Goal: Task Accomplishment & Management: Manage account settings

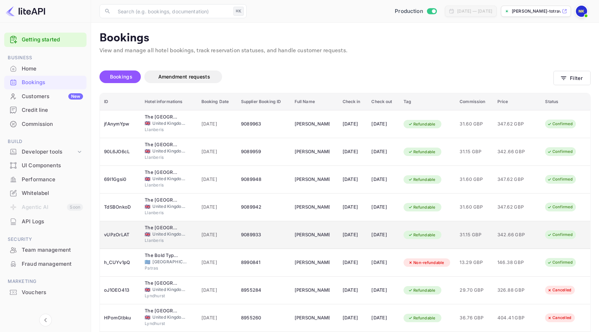
scroll to position [85, 0]
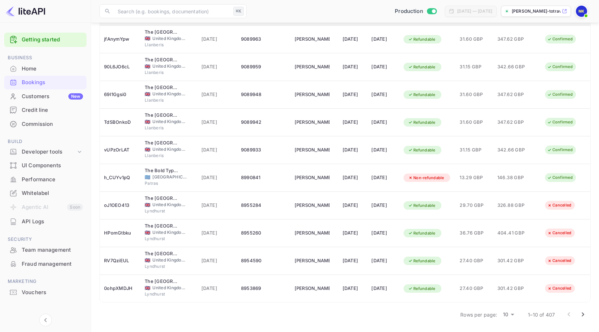
click at [510, 311] on body "Getting started Business Home Bookings Customers New Credit line Commission Bui…" at bounding box center [299, 123] width 599 height 416
click at [507, 322] on li "50" at bounding box center [508, 319] width 18 height 13
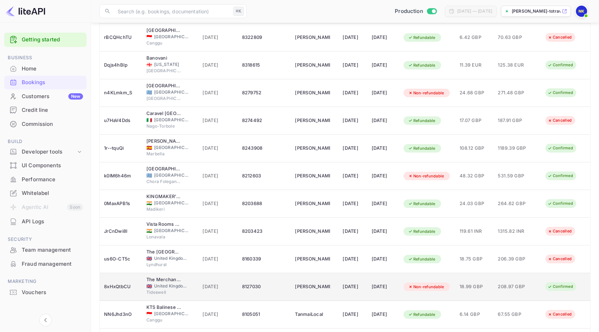
scroll to position [1191, 0]
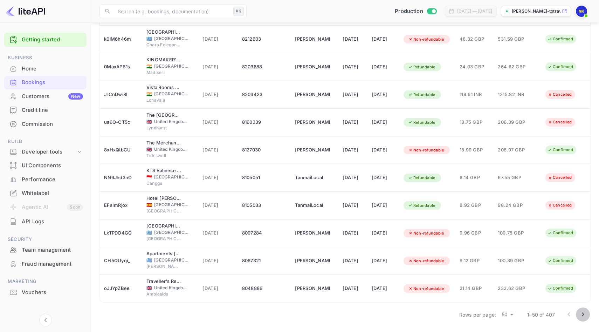
click at [582, 312] on icon "Go to next page" at bounding box center [583, 314] width 8 height 8
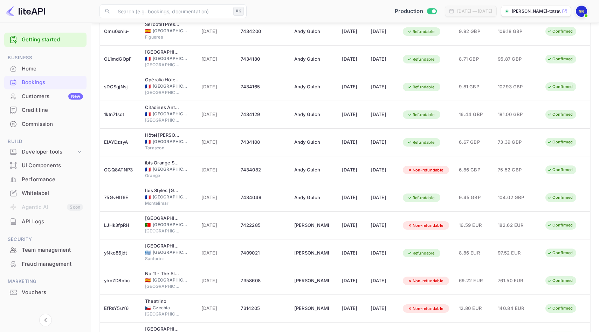
scroll to position [1073, 0]
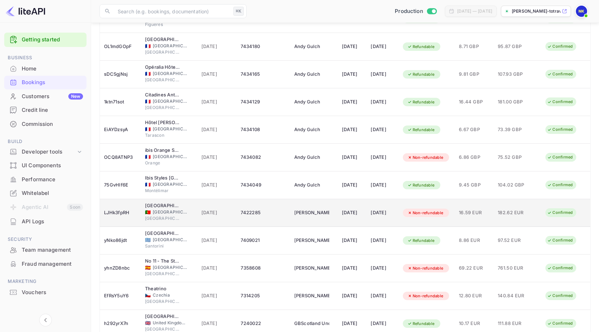
click at [342, 216] on div "[DATE]" at bounding box center [352, 212] width 20 height 11
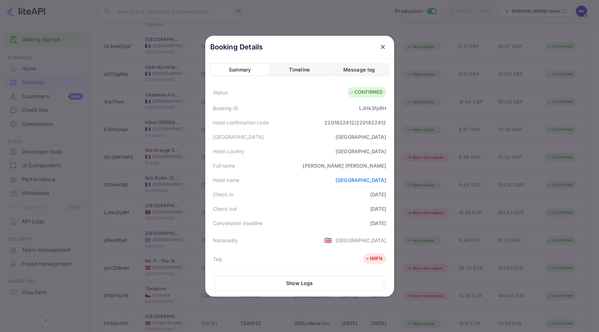
scroll to position [157, 0]
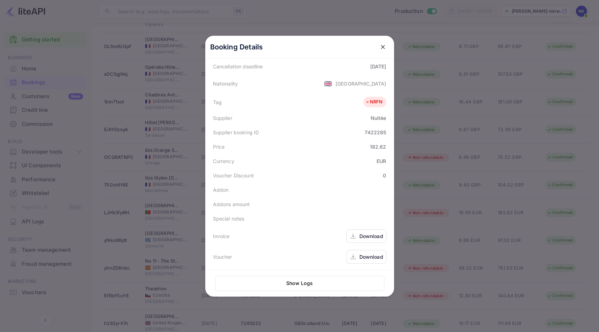
click at [370, 238] on div "Download" at bounding box center [371, 235] width 24 height 7
click at [383, 45] on icon "close" at bounding box center [382, 46] width 7 height 7
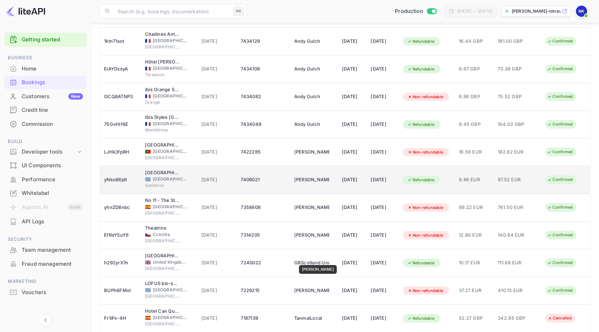
scroll to position [1155, 0]
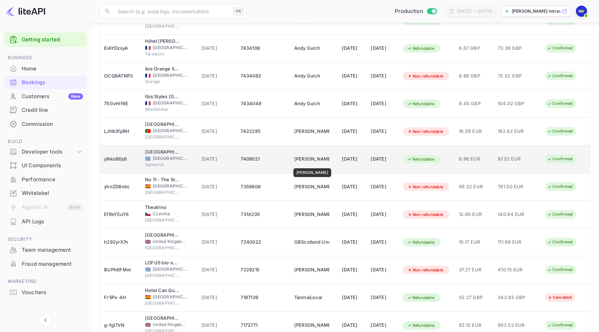
click at [310, 163] on div "[PERSON_NAME]" at bounding box center [311, 158] width 35 height 11
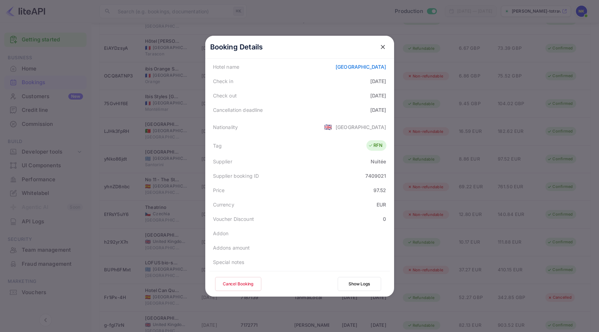
scroll to position [155, 0]
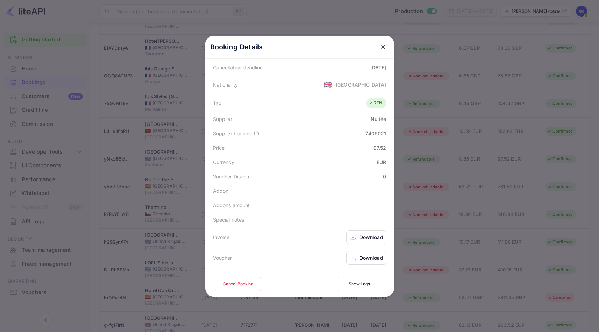
click at [373, 234] on div "Download" at bounding box center [371, 236] width 24 height 7
click at [385, 46] on icon "close" at bounding box center [382, 46] width 7 height 7
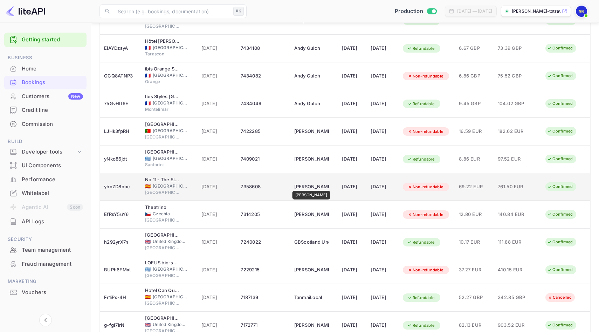
click at [312, 186] on div "[PERSON_NAME]" at bounding box center [311, 186] width 35 height 11
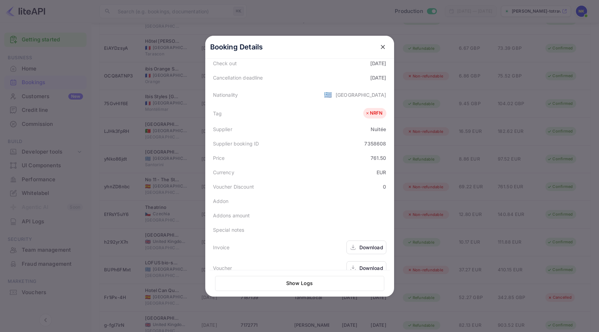
scroll to position [150, 0]
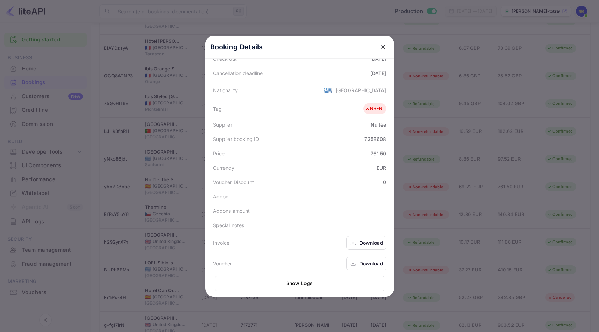
click at [374, 242] on div "Download" at bounding box center [371, 242] width 24 height 7
click at [382, 48] on icon "close" at bounding box center [382, 46] width 7 height 7
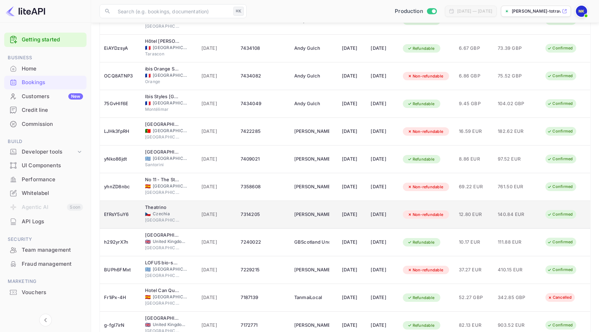
click at [297, 213] on div "[PERSON_NAME]" at bounding box center [311, 214] width 35 height 11
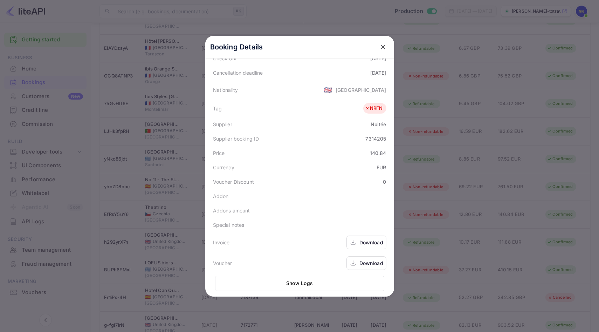
scroll to position [157, 0]
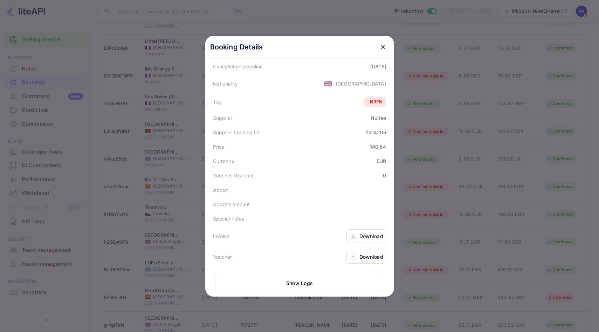
click at [370, 233] on div "Download" at bounding box center [371, 235] width 24 height 7
click at [383, 43] on button "close" at bounding box center [382, 47] width 13 height 13
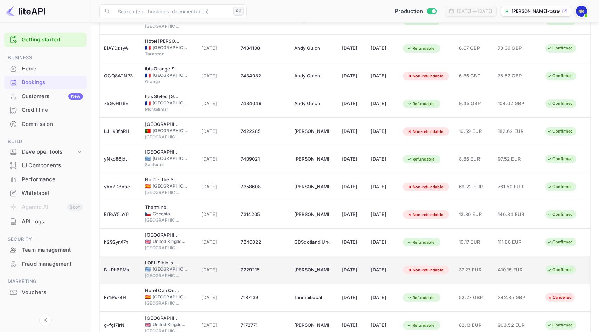
scroll to position [1191, 0]
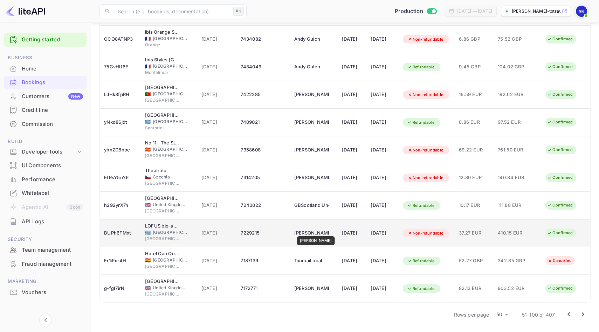
click at [313, 231] on div "[PERSON_NAME]" at bounding box center [311, 232] width 35 height 11
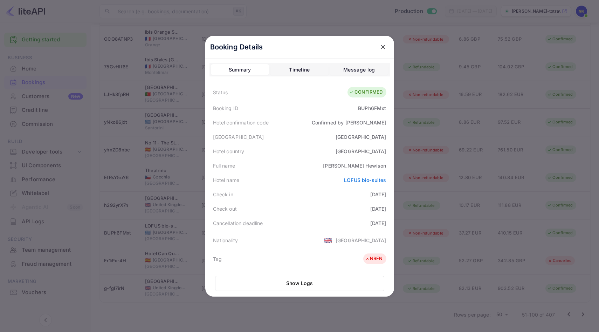
scroll to position [157, 0]
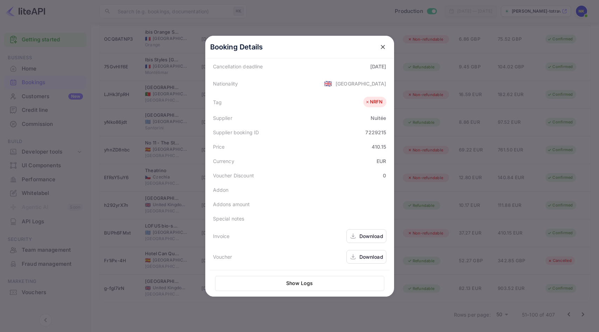
click at [364, 235] on div "Download" at bounding box center [371, 235] width 24 height 7
click at [383, 43] on icon "close" at bounding box center [382, 46] width 7 height 7
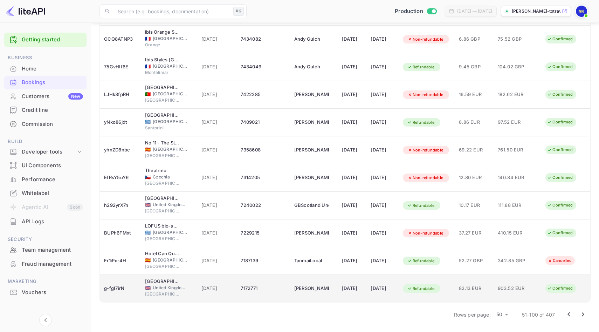
click at [369, 291] on td "[DATE]" at bounding box center [382, 289] width 32 height 28
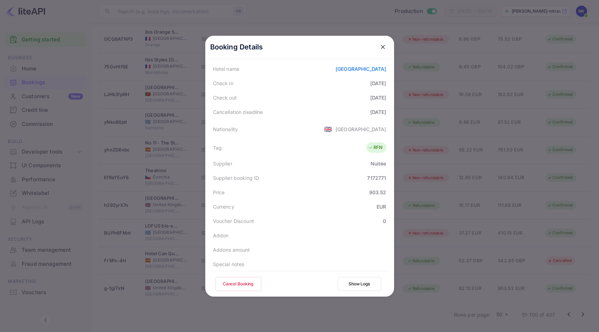
scroll to position [155, 0]
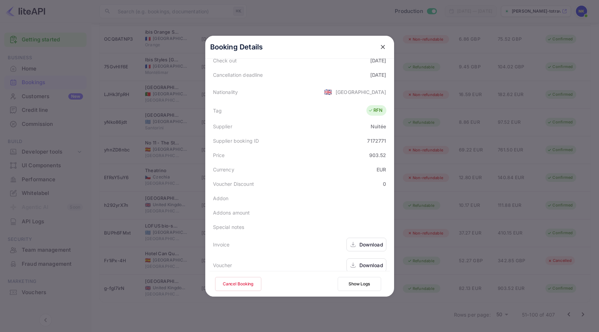
click at [369, 241] on div "Download" at bounding box center [371, 244] width 24 height 7
click at [383, 43] on icon "close" at bounding box center [382, 46] width 7 height 7
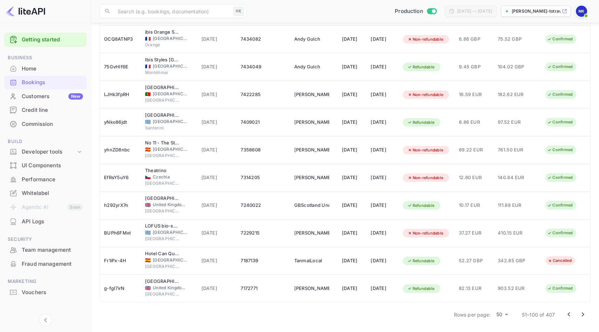
click at [586, 312] on icon "Go to next page" at bounding box center [583, 314] width 8 height 8
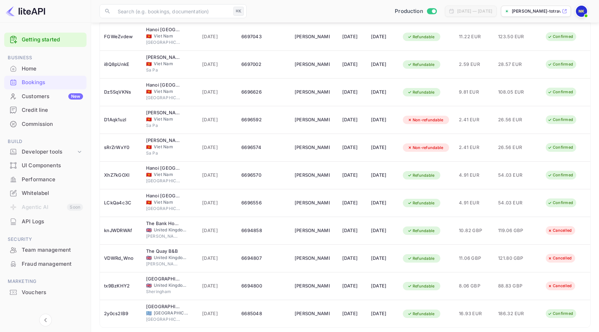
scroll to position [1191, 0]
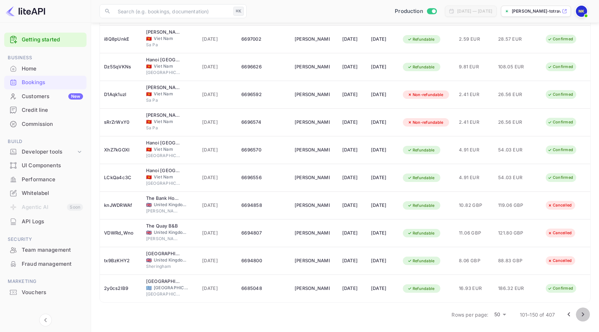
click at [582, 314] on icon "Go to next page" at bounding box center [583, 314] width 8 height 8
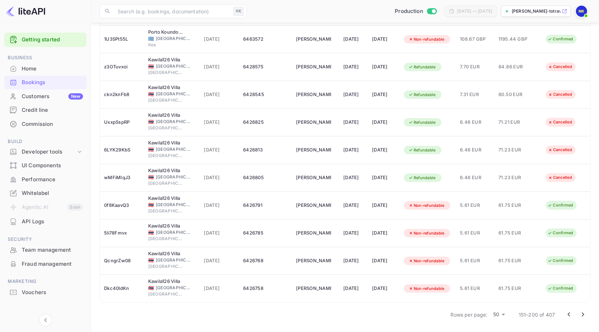
click at [581, 316] on icon "Go to next page" at bounding box center [583, 314] width 8 height 8
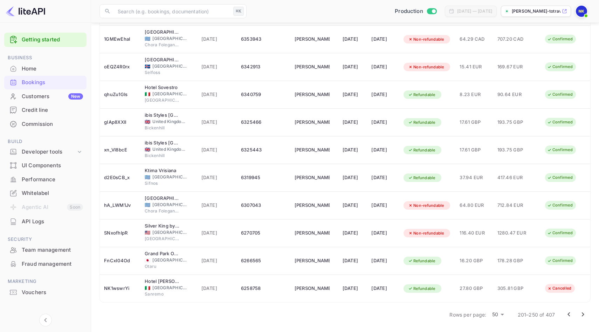
click at [583, 313] on icon "Go to next page" at bounding box center [583, 314] width 2 height 4
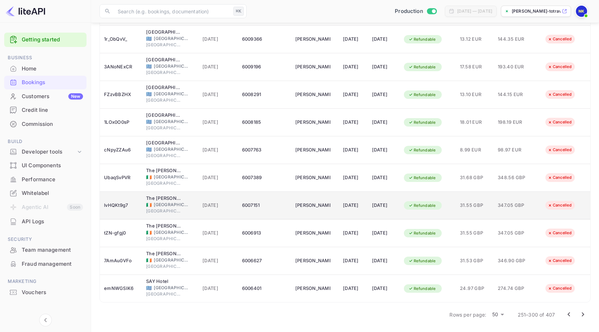
click at [205, 205] on span "[DATE]" at bounding box center [217, 205] width 31 height 8
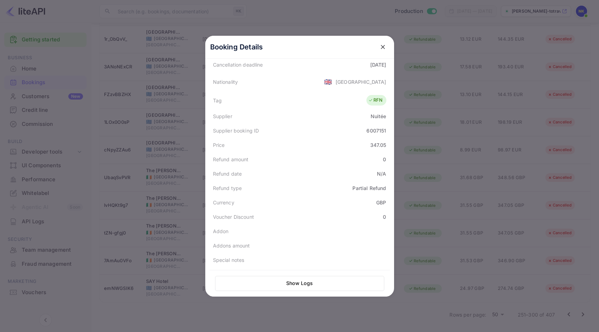
scroll to position [0, 0]
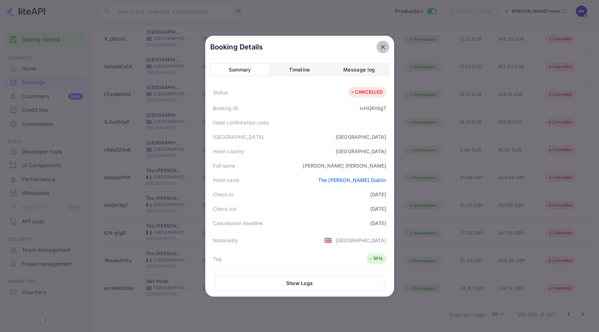
click at [382, 46] on icon "close" at bounding box center [382, 46] width 7 height 7
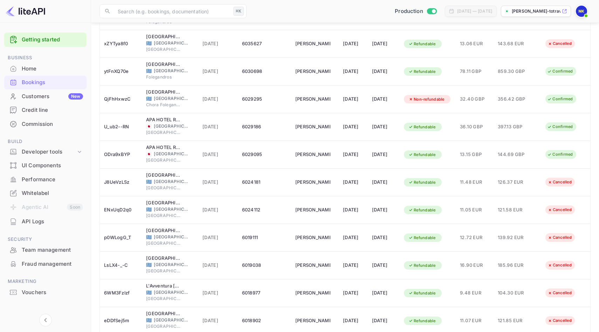
scroll to position [658, 0]
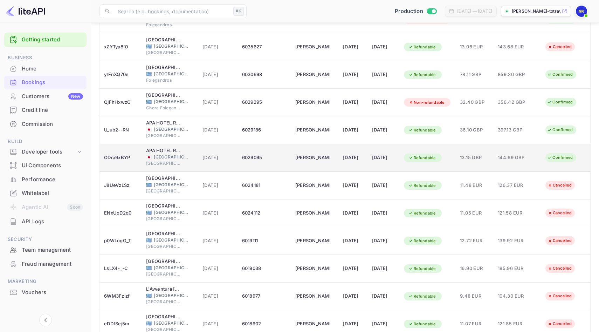
click at [395, 155] on div "[DATE]" at bounding box center [383, 157] width 23 height 11
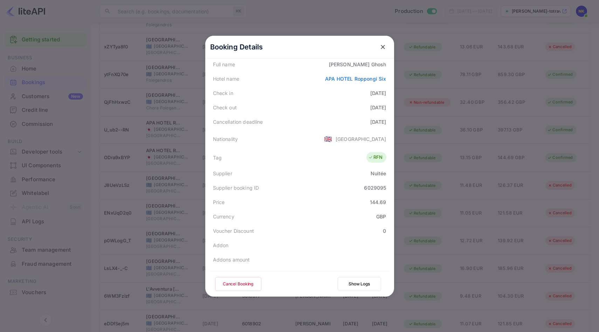
scroll to position [155, 0]
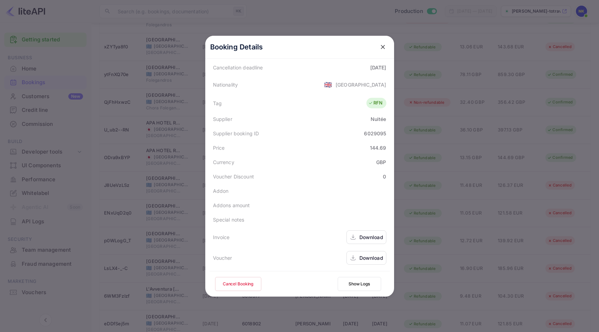
click at [368, 240] on div "Download" at bounding box center [371, 236] width 24 height 7
click at [382, 47] on icon "close" at bounding box center [382, 46] width 7 height 7
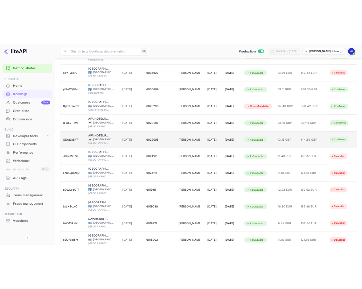
scroll to position [0, 0]
